Goal: Information Seeking & Learning: Compare options

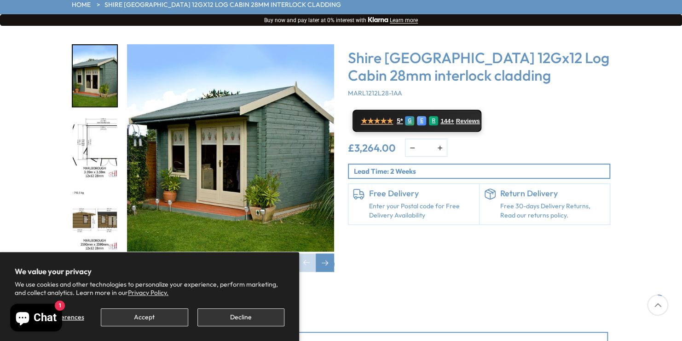
scroll to position [92, 0]
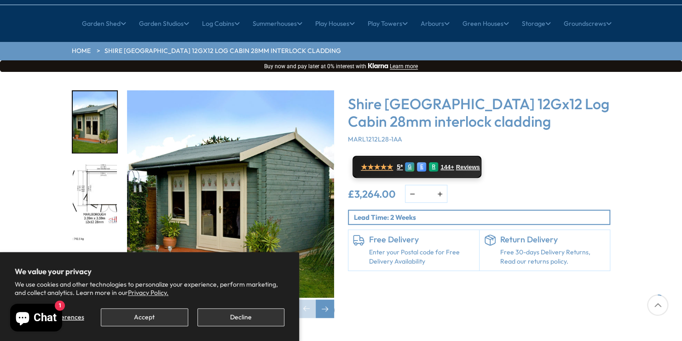
click at [231, 328] on section "We value your privacy We use cookies and other technologies to personalize your…" at bounding box center [149, 296] width 299 height 89
click at [232, 321] on button "Decline" at bounding box center [240, 317] width 87 height 18
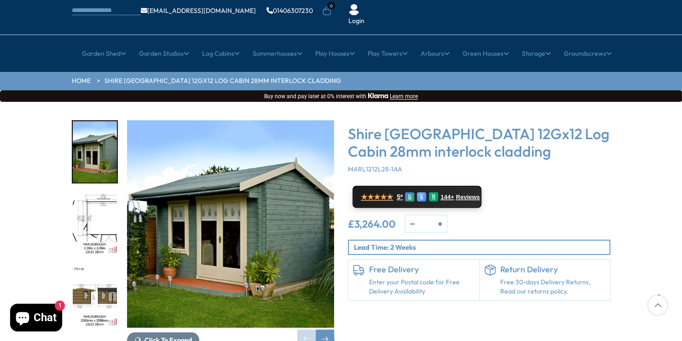
scroll to position [46, 0]
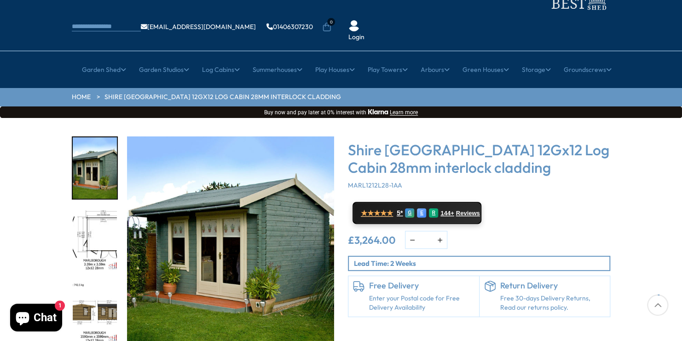
click at [83, 209] on img "2 / 18" at bounding box center [95, 239] width 44 height 61
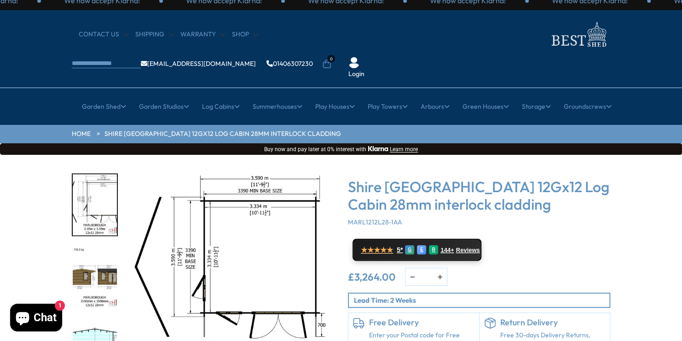
scroll to position [0, 0]
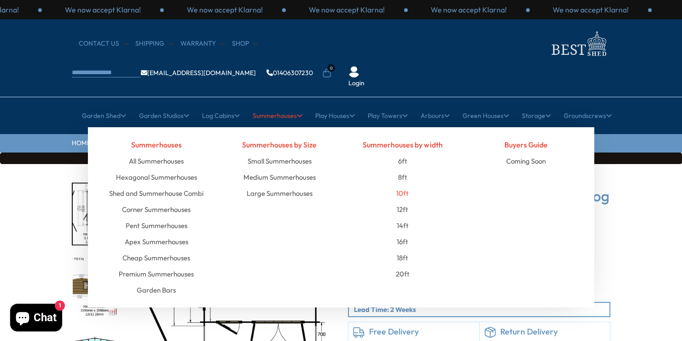
click at [396, 185] on link "10ft" at bounding box center [402, 193] width 12 height 16
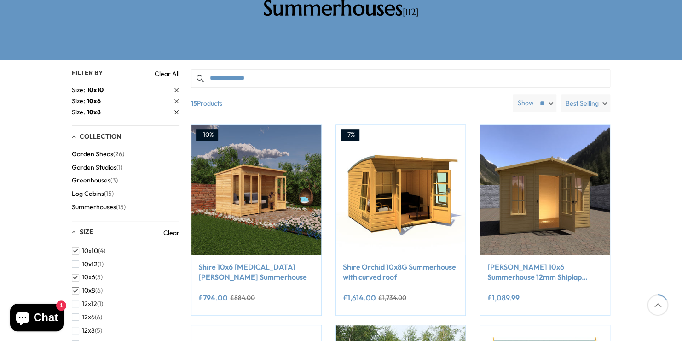
scroll to position [184, 0]
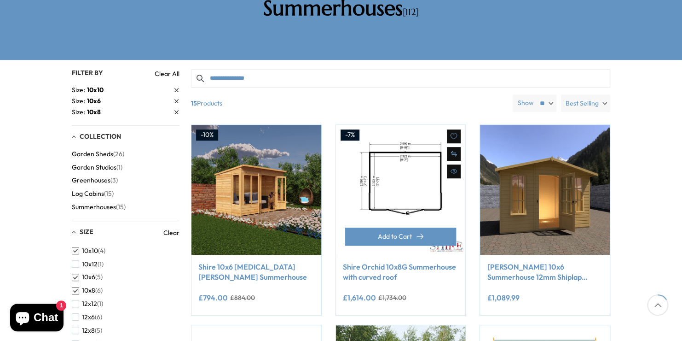
click at [397, 143] on img at bounding box center [401, 190] width 130 height 130
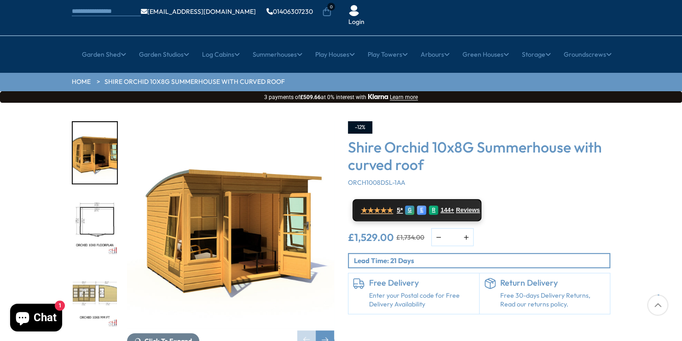
scroll to position [46, 0]
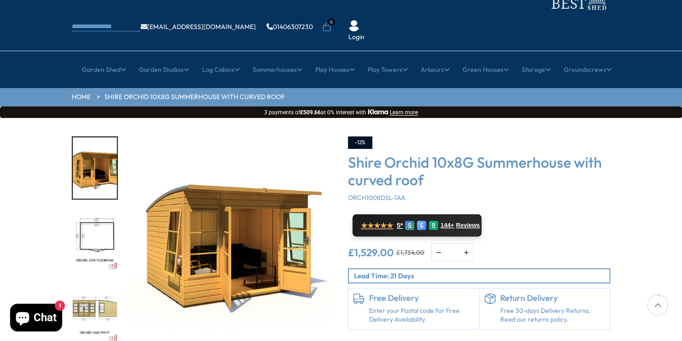
click at [210, 219] on img "1 / 11" at bounding box center [230, 239] width 207 height 207
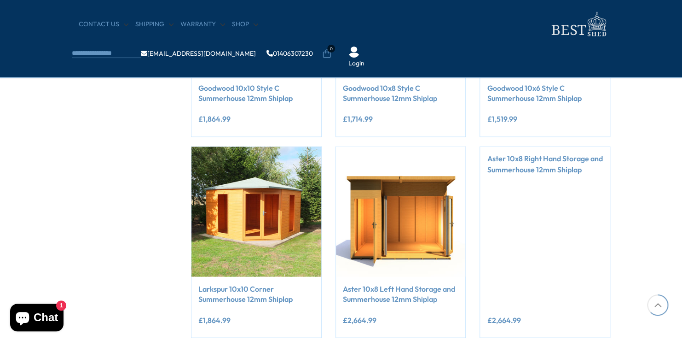
scroll to position [690, 0]
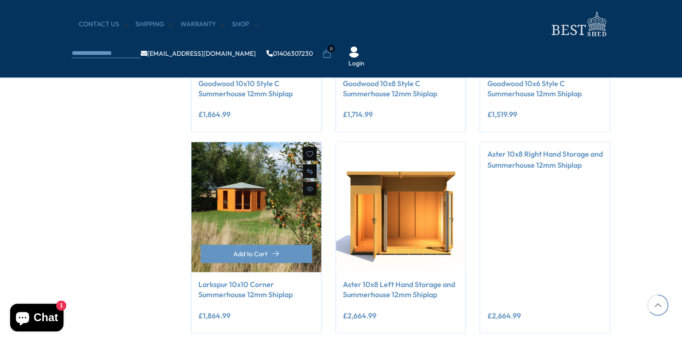
click at [215, 199] on img at bounding box center [256, 207] width 130 height 130
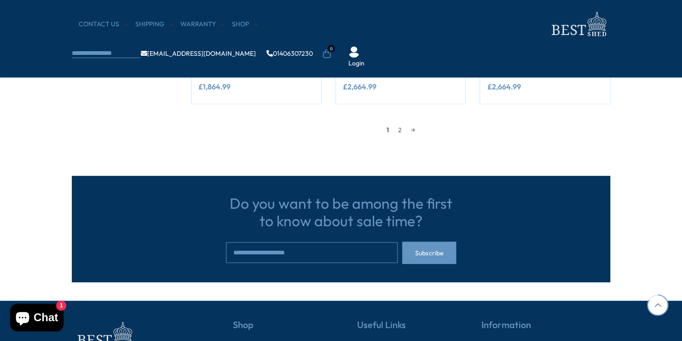
scroll to position [921, 0]
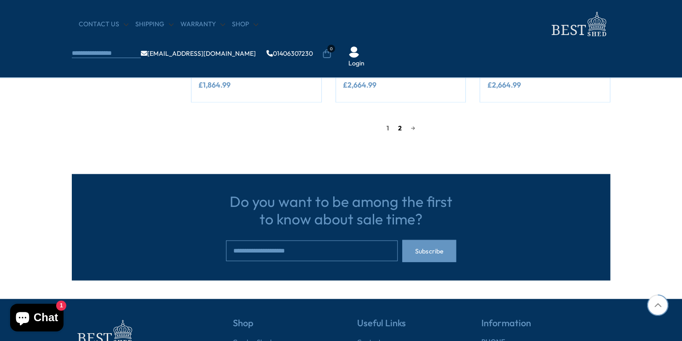
click at [397, 127] on link "2" at bounding box center [400, 128] width 13 height 14
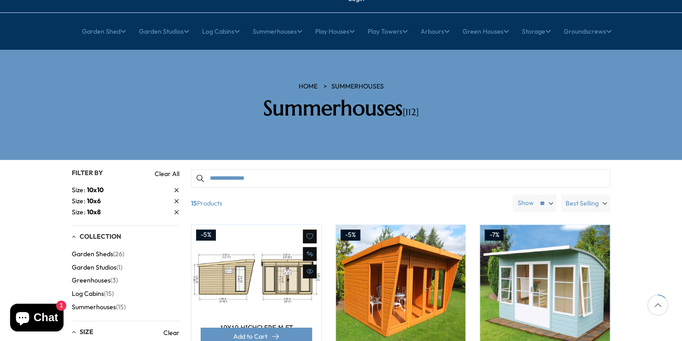
scroll to position [129, 0]
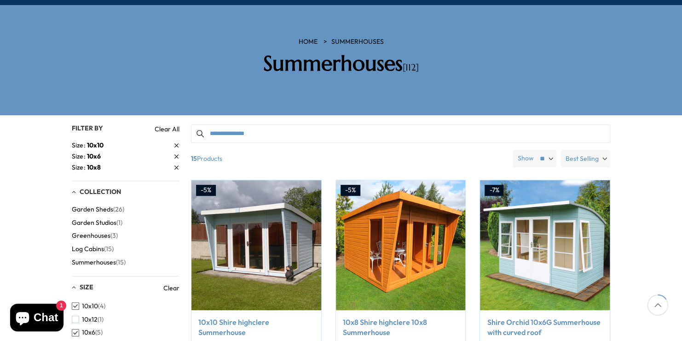
click at [115, 219] on span "Garden Studios" at bounding box center [94, 223] width 45 height 8
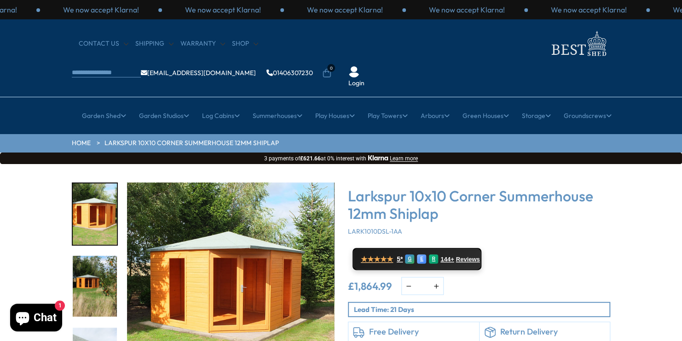
scroll to position [46, 0]
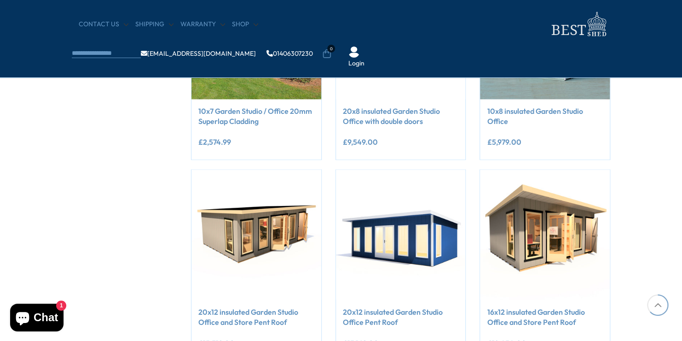
scroll to position [690, 0]
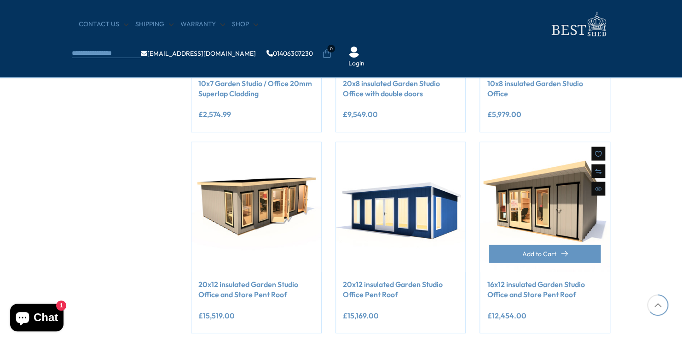
click at [534, 187] on img at bounding box center [545, 207] width 130 height 130
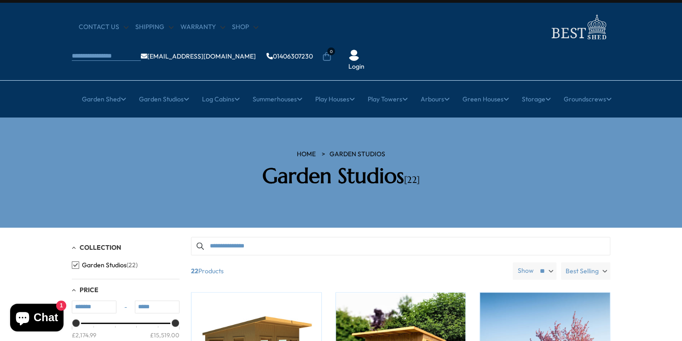
scroll to position [0, 0]
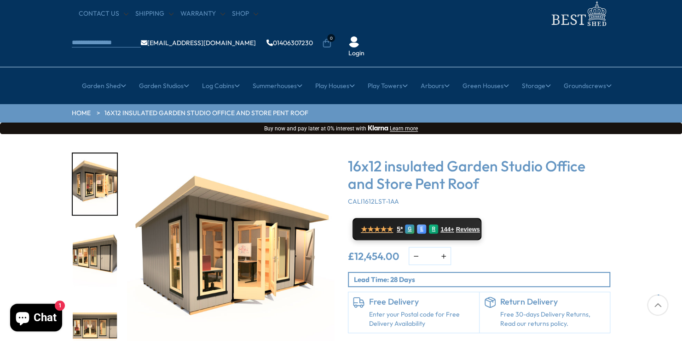
scroll to position [46, 0]
